Goal: Browse casually

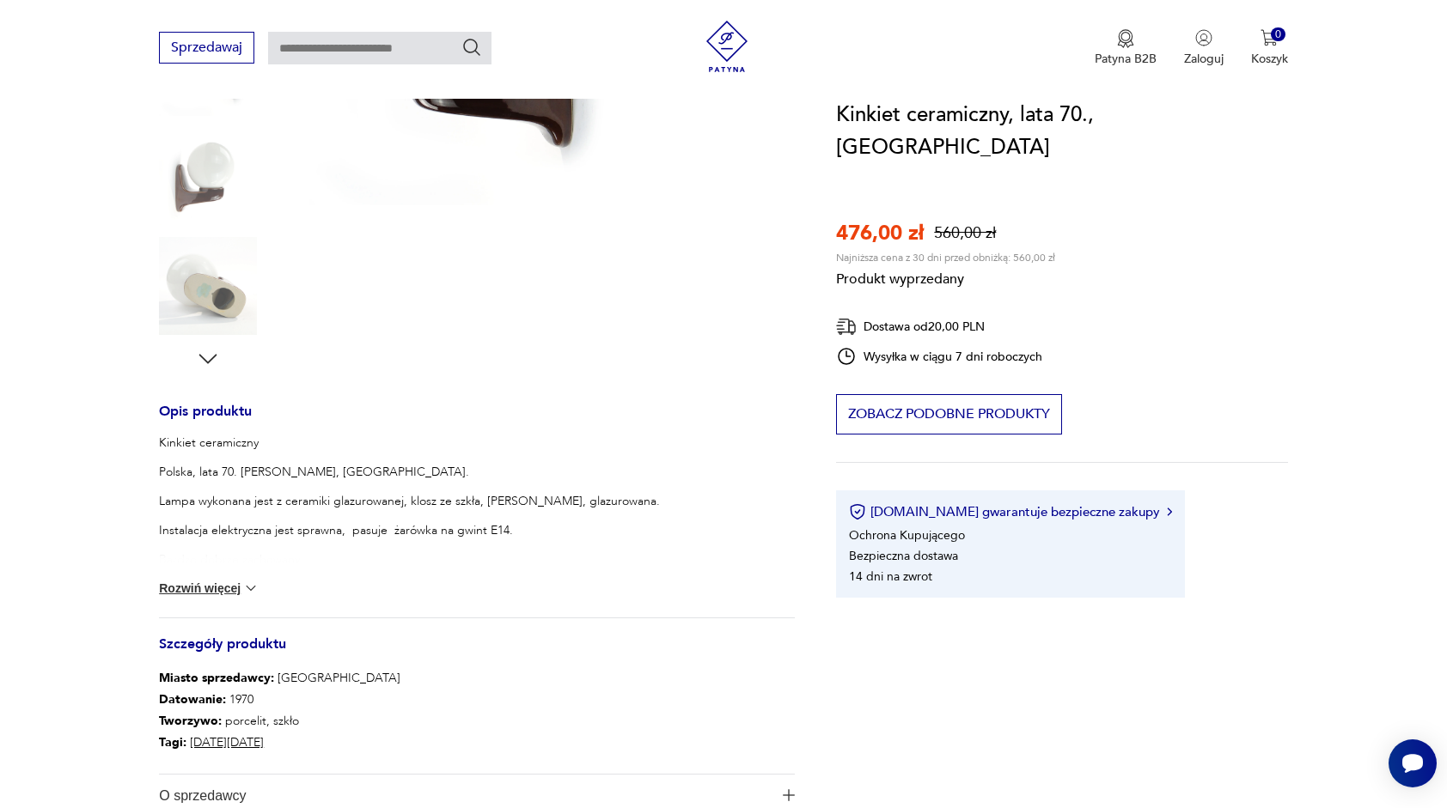
scroll to position [409, 0]
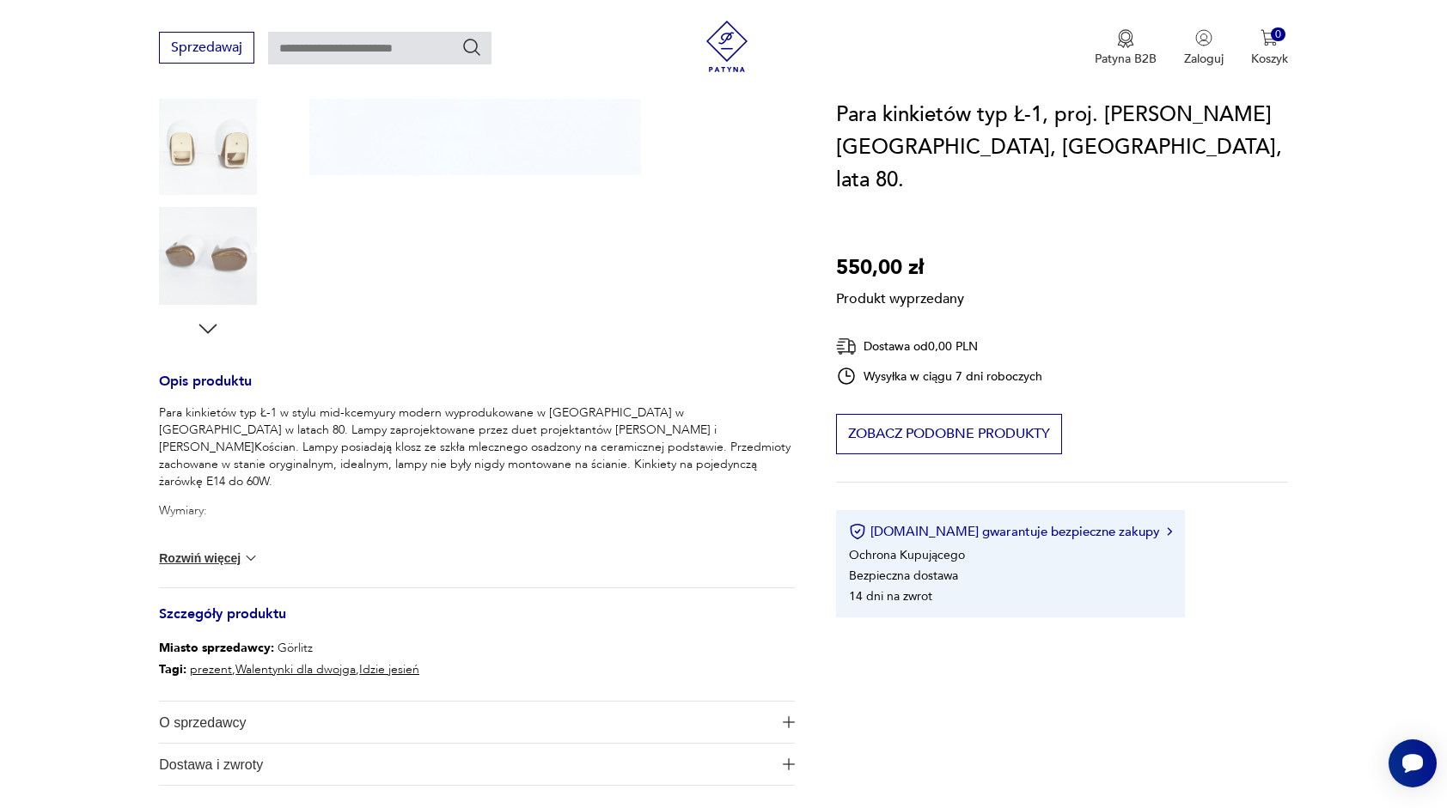
scroll to position [136, 0]
